Goal: Task Accomplishment & Management: Use online tool/utility

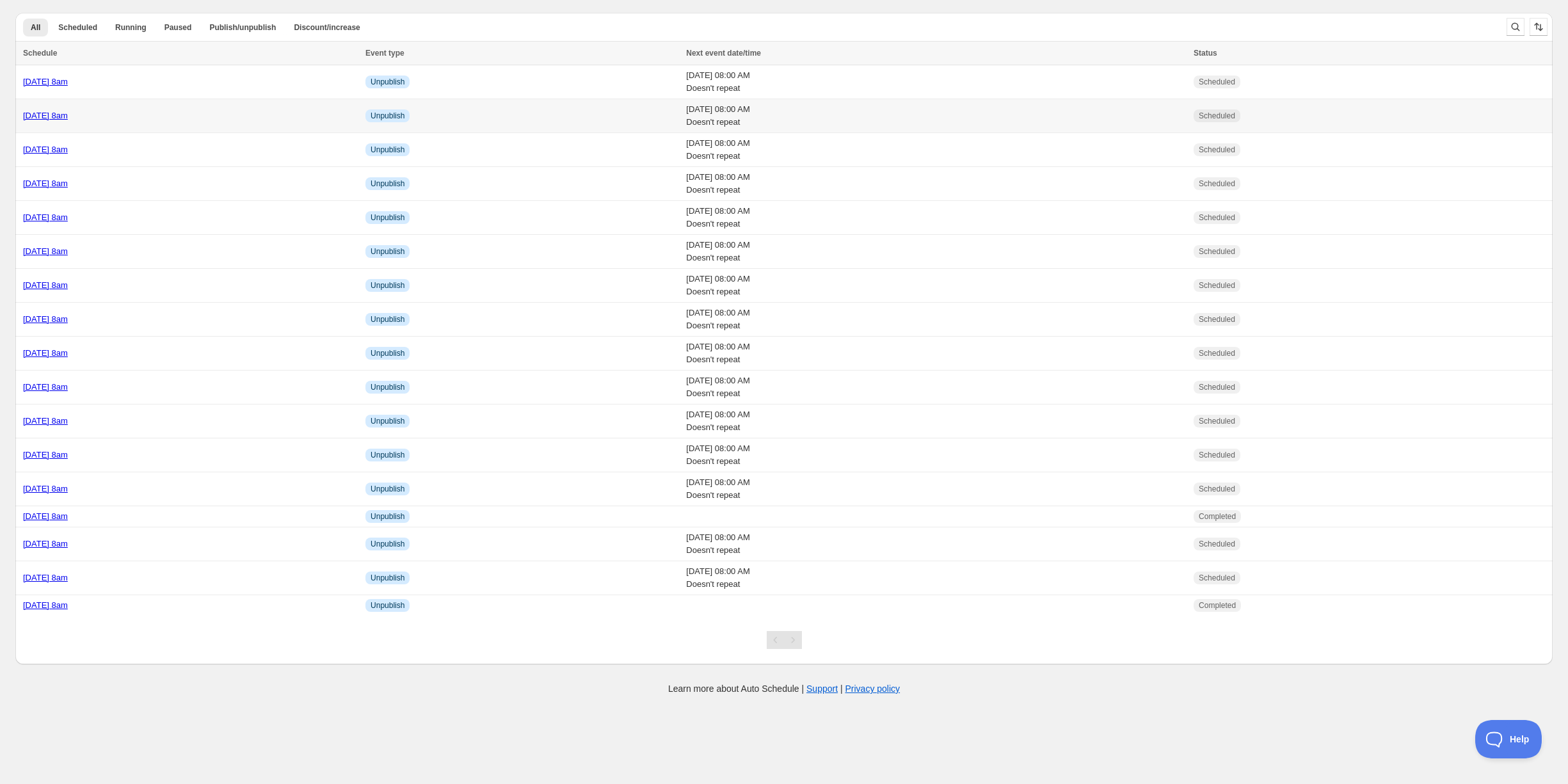
click at [191, 122] on td "[DATE] 8am" at bounding box center [188, 116] width 346 height 34
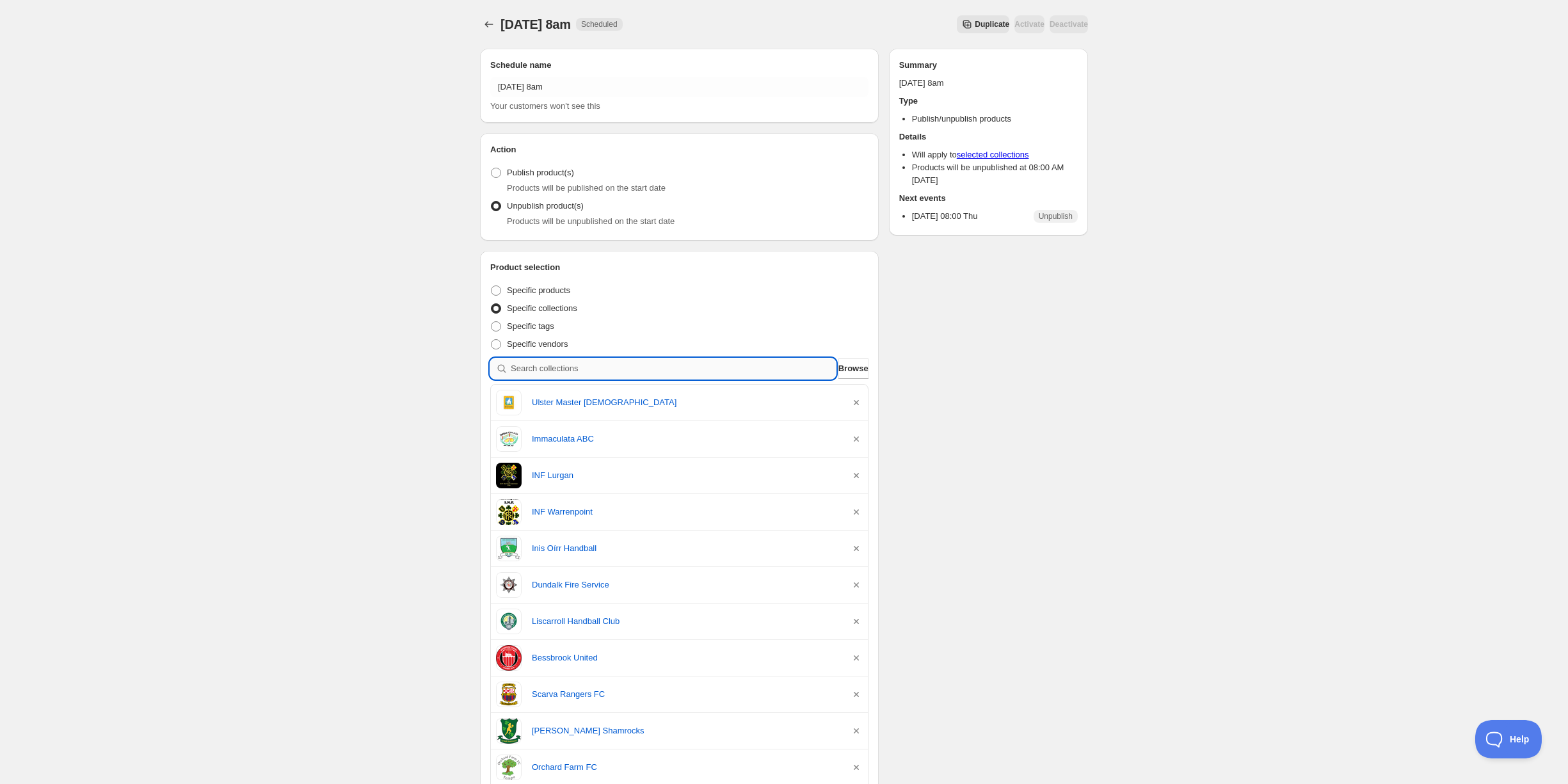
click at [644, 363] on input "search" at bounding box center [673, 368] width 325 height 20
type input "f"
